Goal: Information Seeking & Learning: Learn about a topic

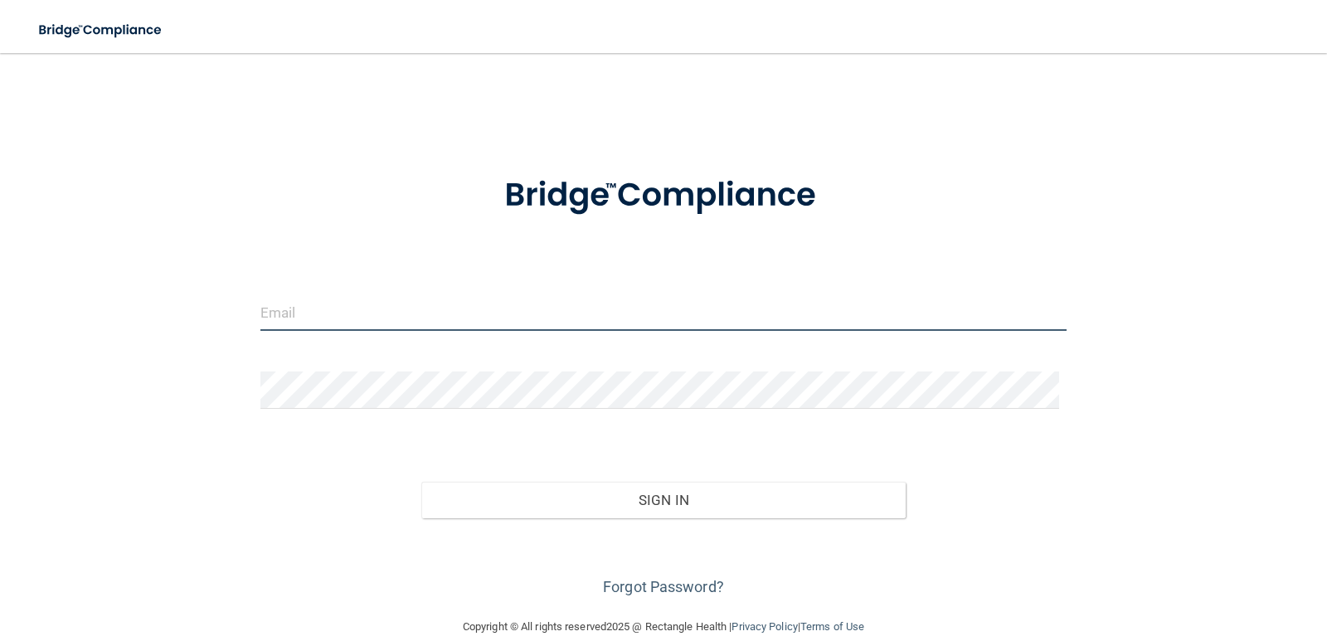
click at [359, 301] on input "email" at bounding box center [663, 312] width 807 height 37
type input "galilea1224@icloud.com"
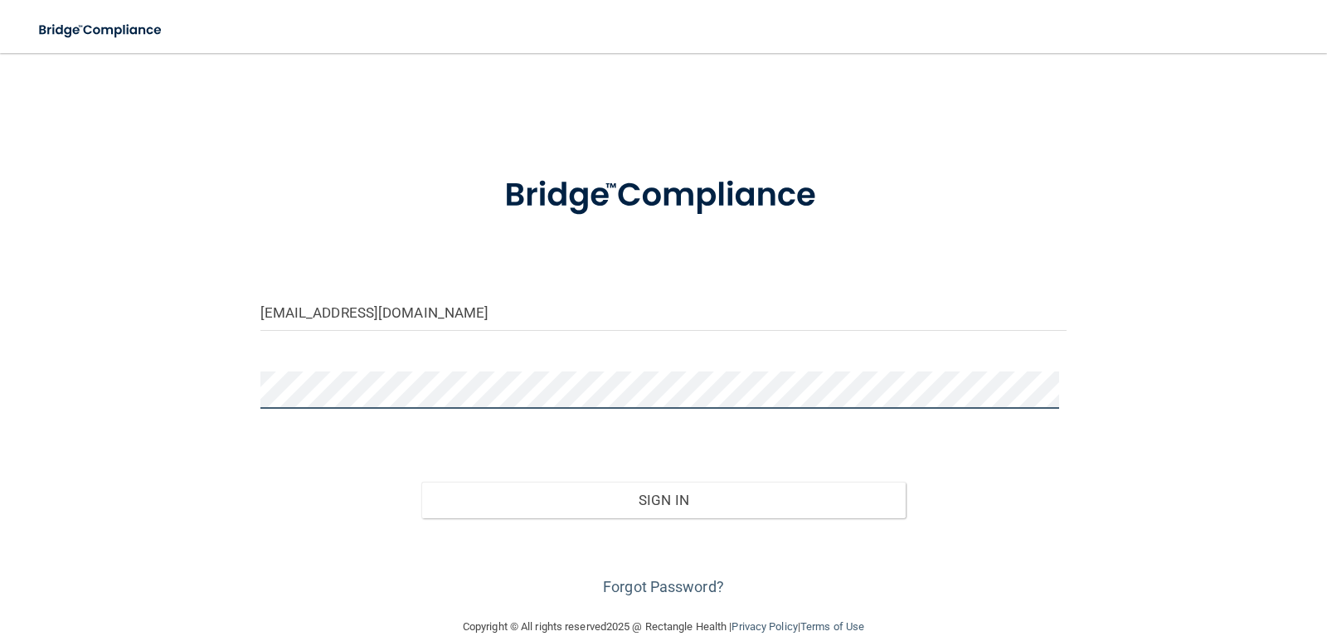
click at [421, 482] on button "Sign In" at bounding box center [663, 500] width 484 height 36
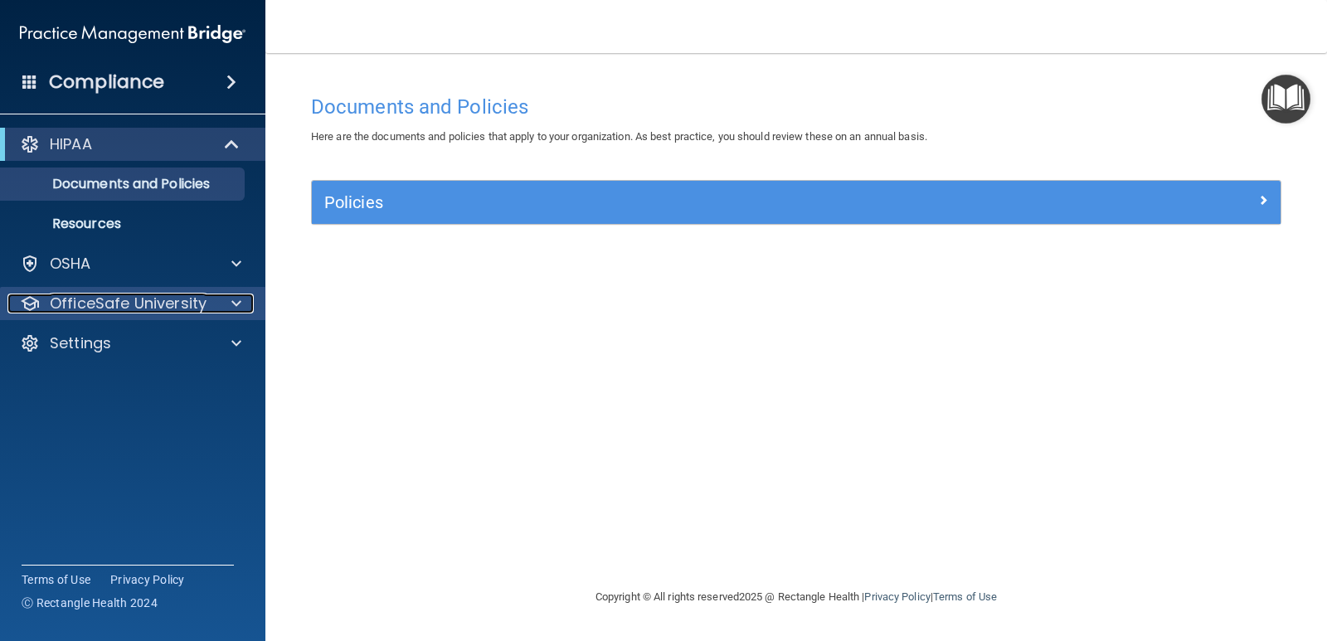
click at [123, 298] on p "OfficeSafe University" at bounding box center [128, 304] width 157 height 20
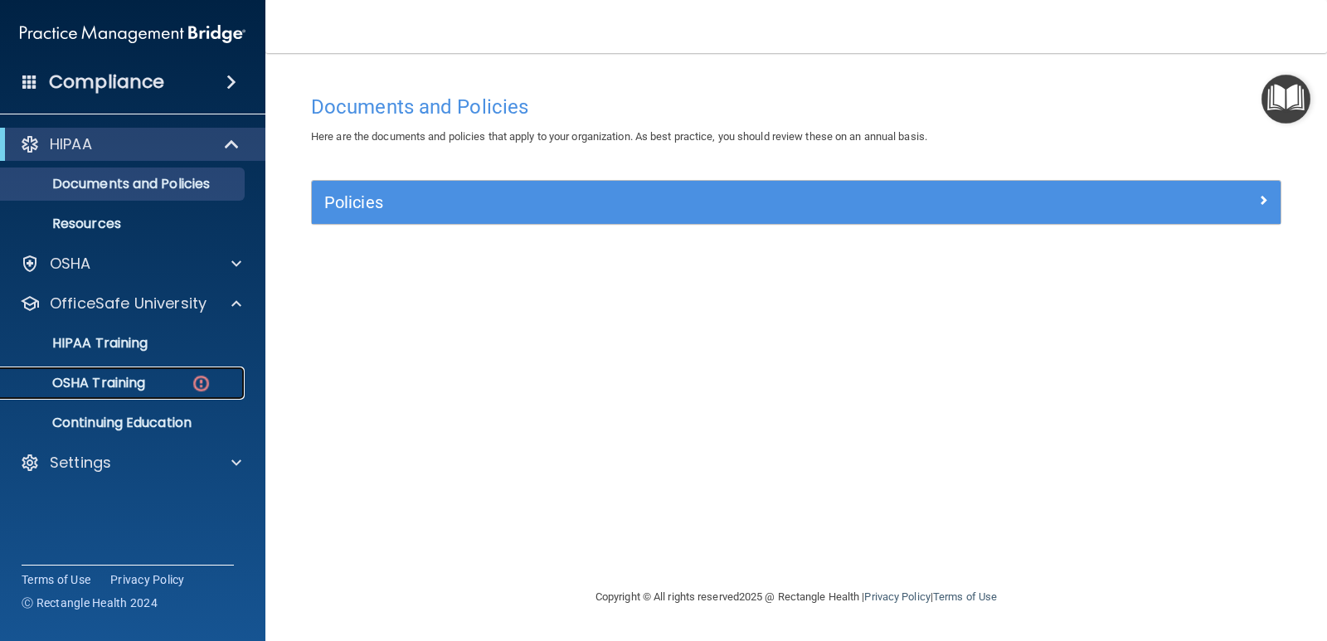
click at [140, 381] on p "OSHA Training" at bounding box center [78, 383] width 134 height 17
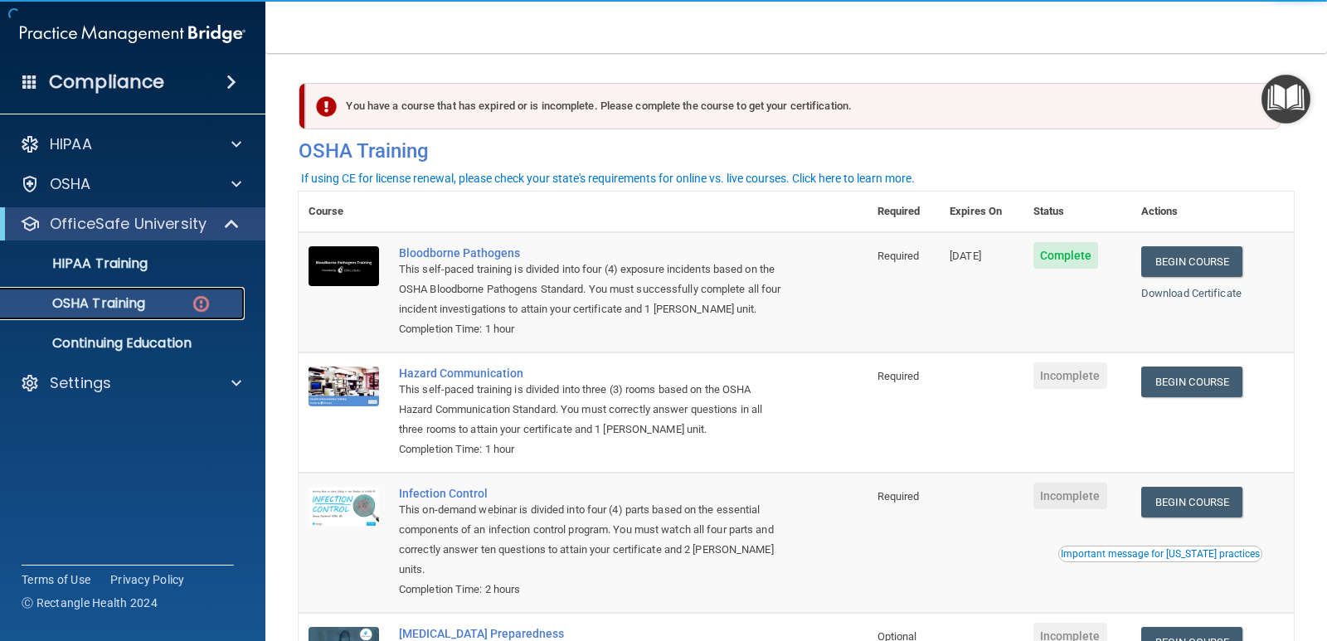
scroll to position [182, 0]
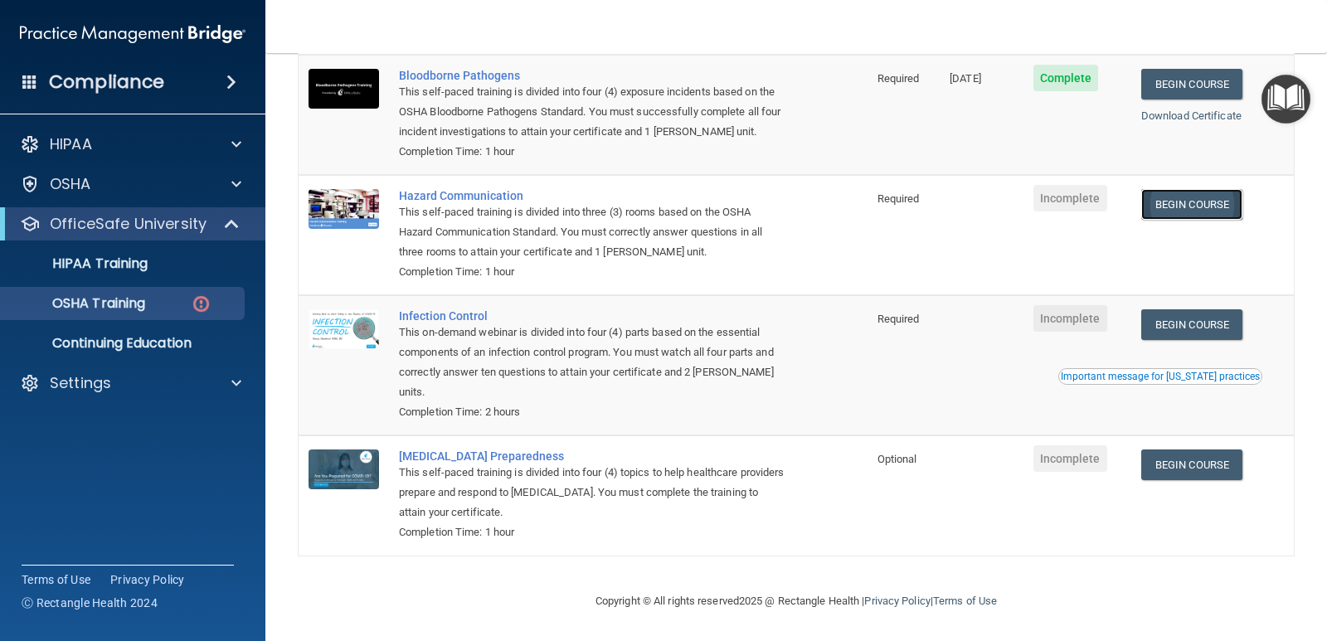
click at [1203, 189] on link "Begin Course" at bounding box center [1191, 204] width 101 height 31
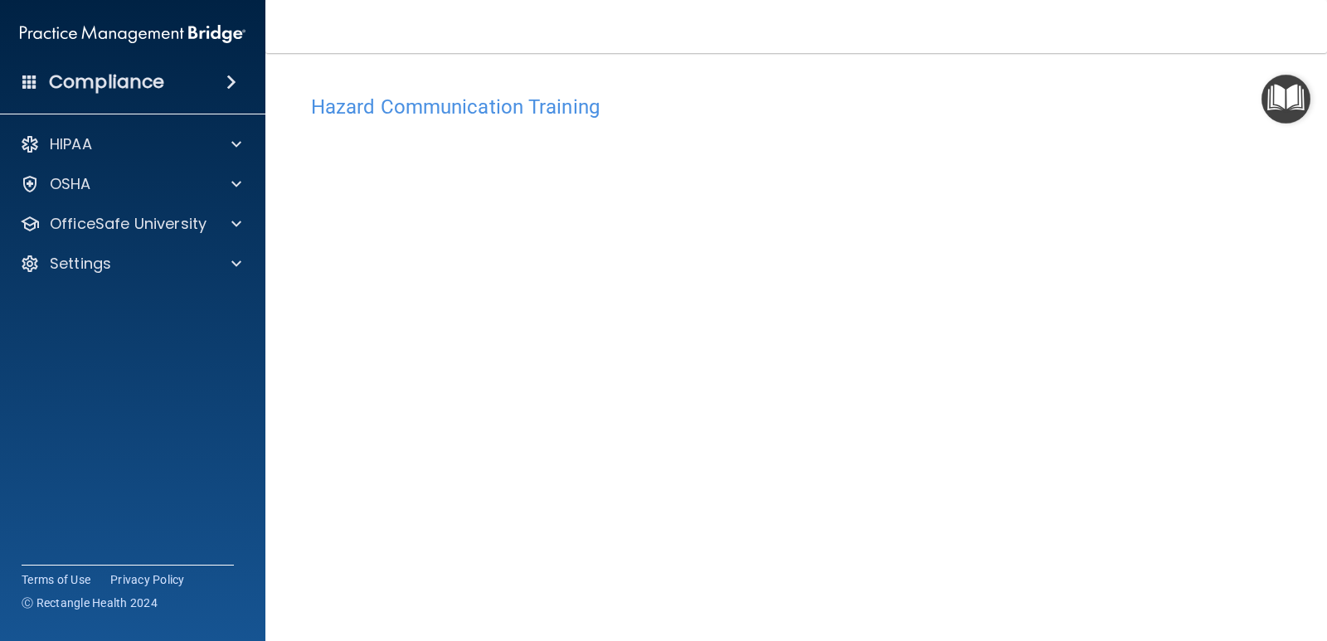
click at [1280, 101] on img "Open Resource Center" at bounding box center [1285, 99] width 49 height 49
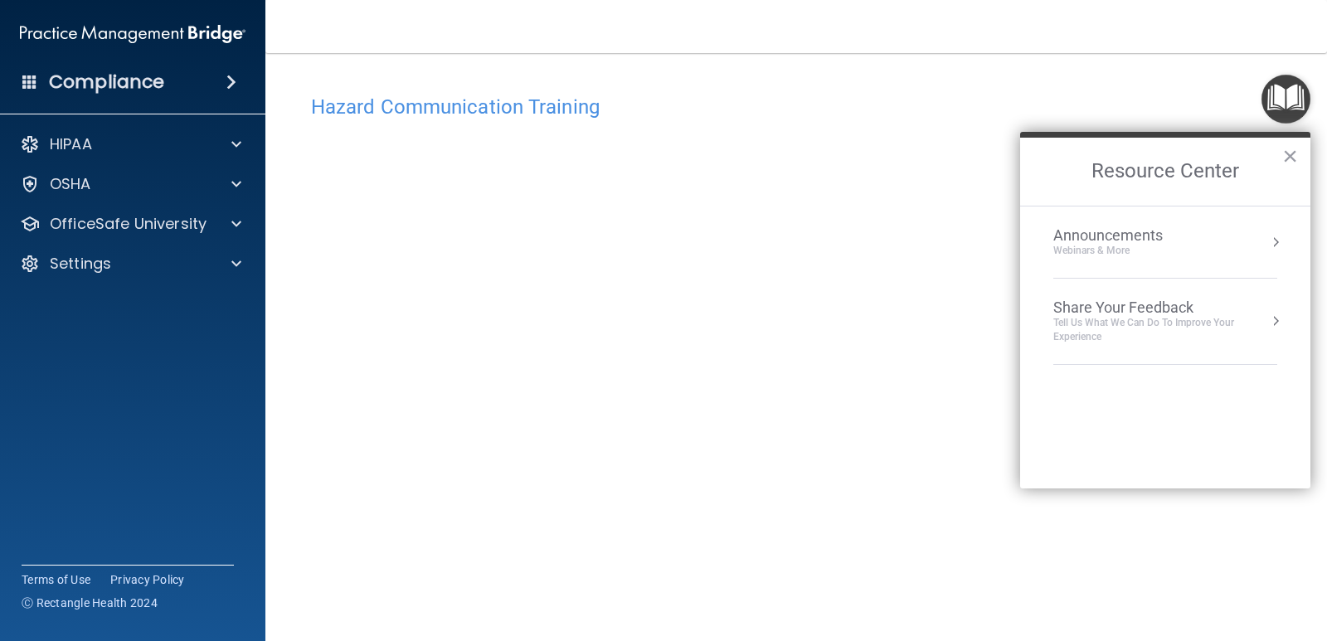
click at [1299, 152] on h2 "Resource Center" at bounding box center [1165, 172] width 290 height 68
click at [1278, 151] on h2 "Resource Center" at bounding box center [1165, 172] width 290 height 68
click at [1292, 152] on button "×" at bounding box center [1290, 156] width 16 height 27
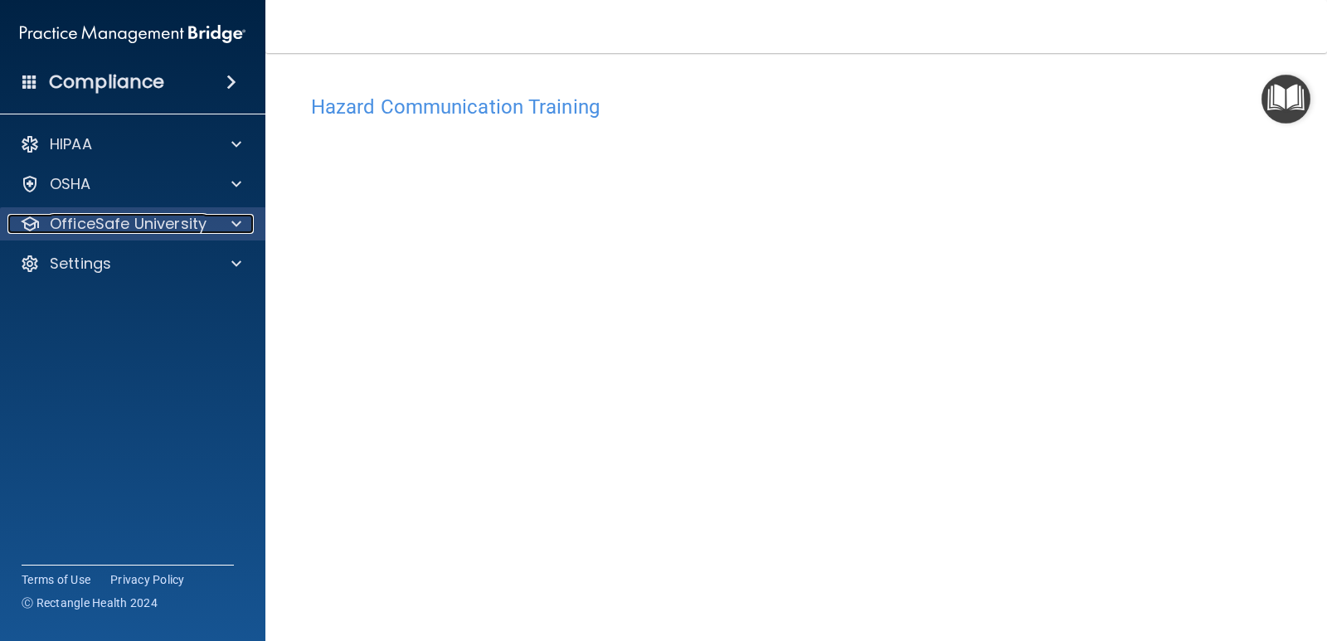
click at [134, 230] on p "OfficeSafe University" at bounding box center [128, 224] width 157 height 20
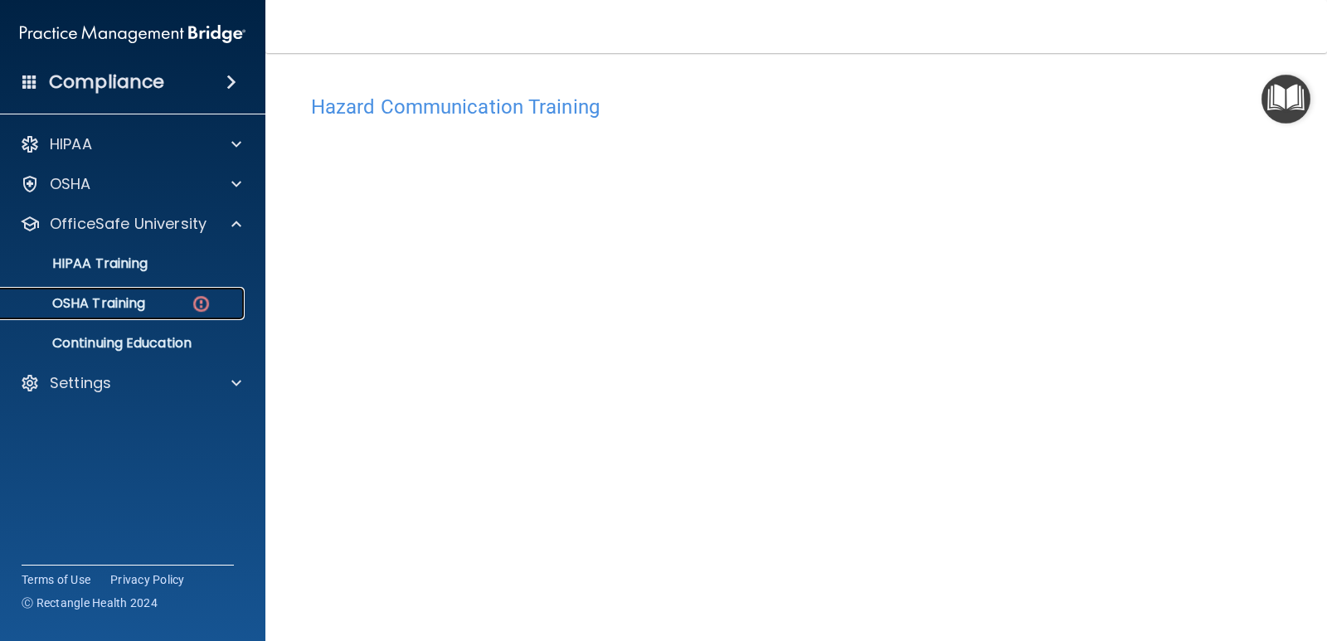
click at [147, 294] on link "OSHA Training" at bounding box center [113, 303] width 261 height 33
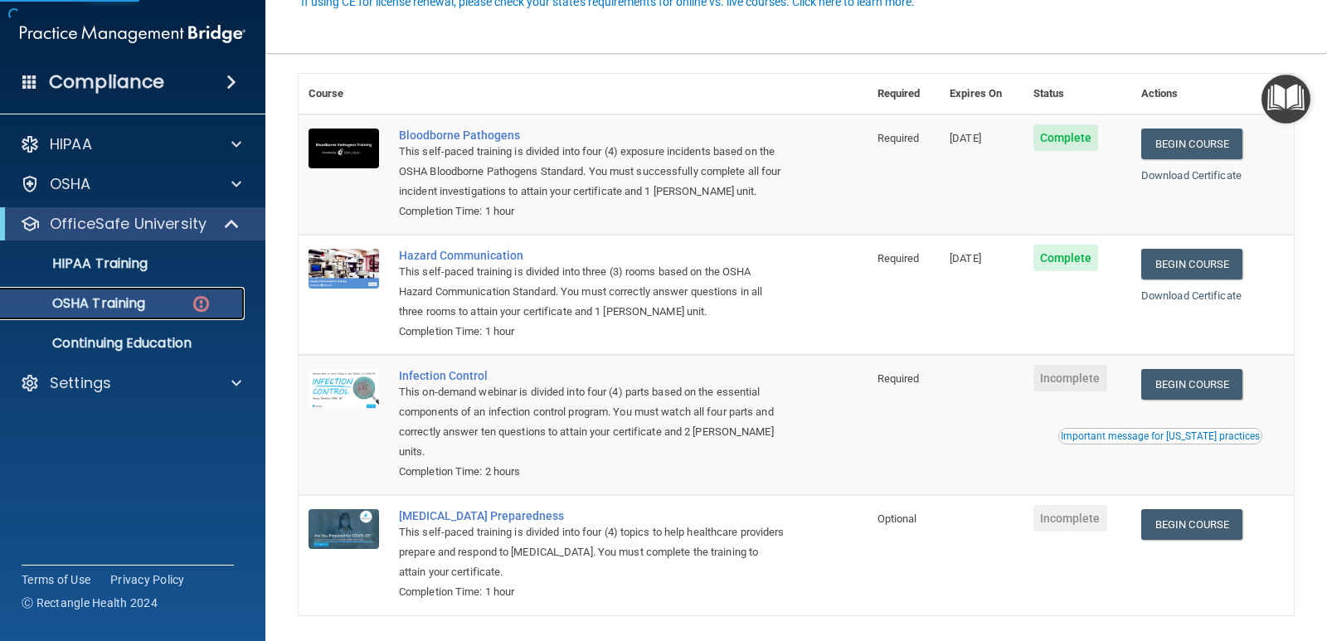
scroll to position [182, 0]
